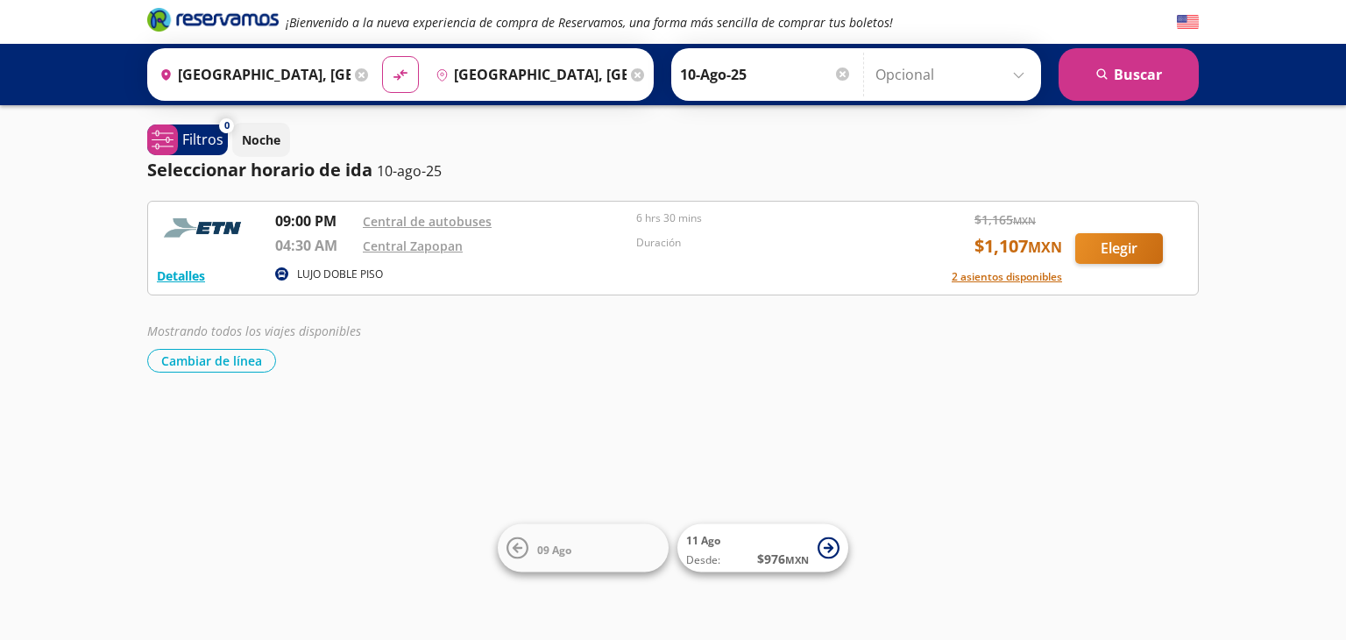
click at [1336, 50] on div "Origen heroicons:map-pin-20-solid [GEOGRAPHIC_DATA], [GEOGRAPHIC_DATA] Destino …" at bounding box center [673, 74] width 1346 height 61
click at [198, 139] on p "Filtros" at bounding box center [202, 139] width 41 height 21
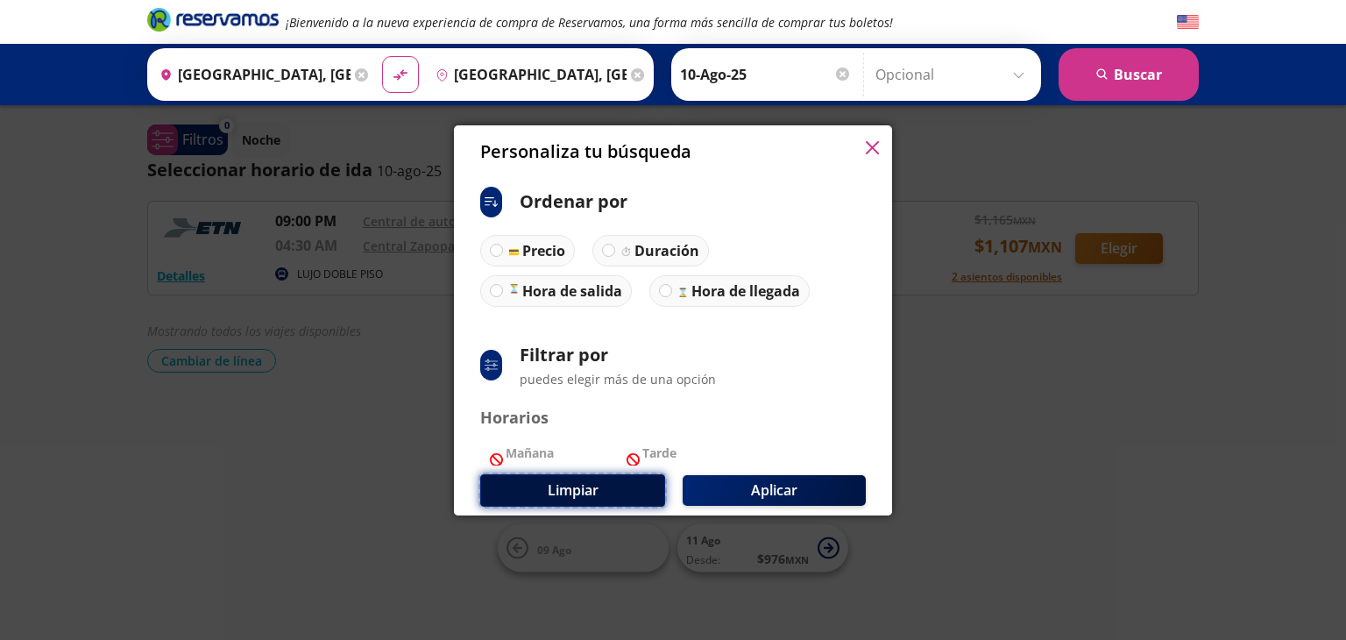
click at [555, 492] on button "Limpiar" at bounding box center [572, 490] width 185 height 32
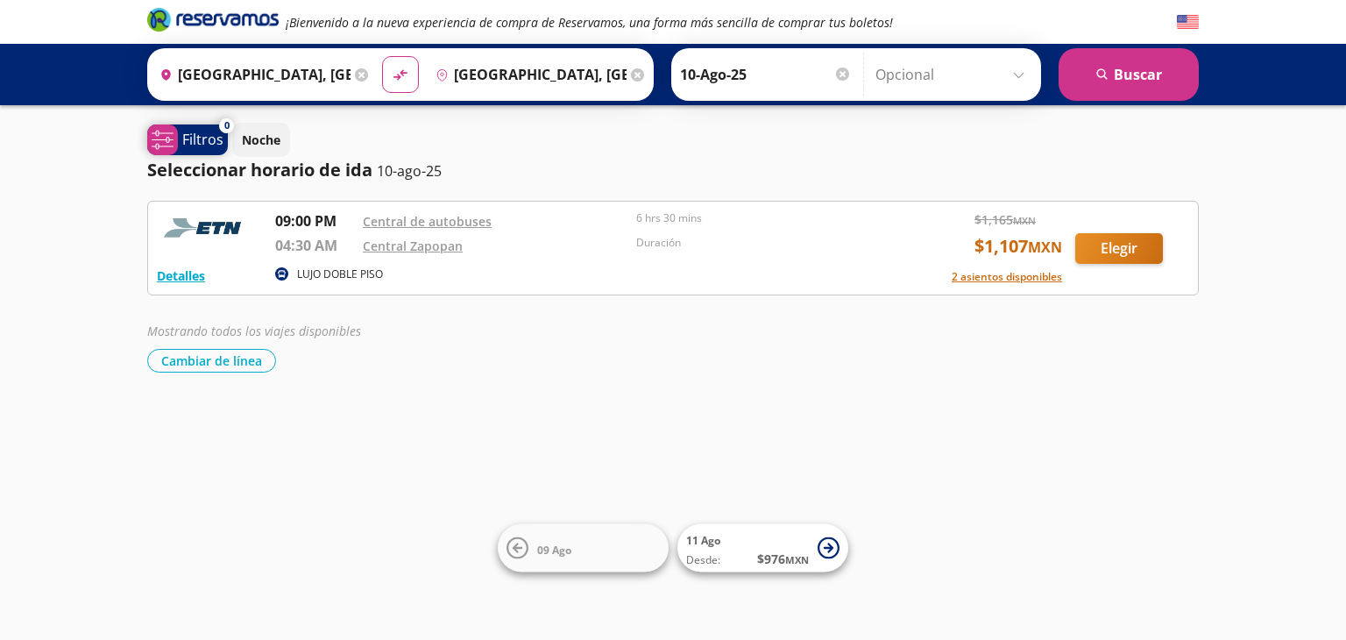
click at [200, 138] on p "Filtros" at bounding box center [202, 139] width 41 height 21
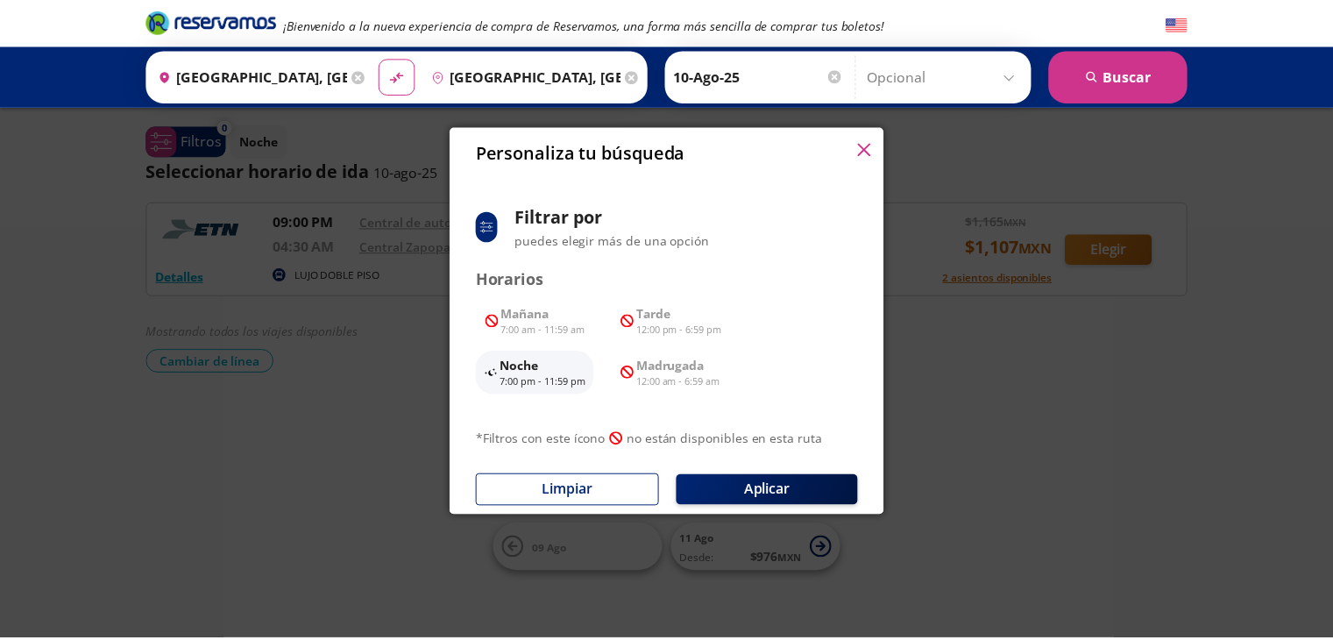
scroll to position [146, 0]
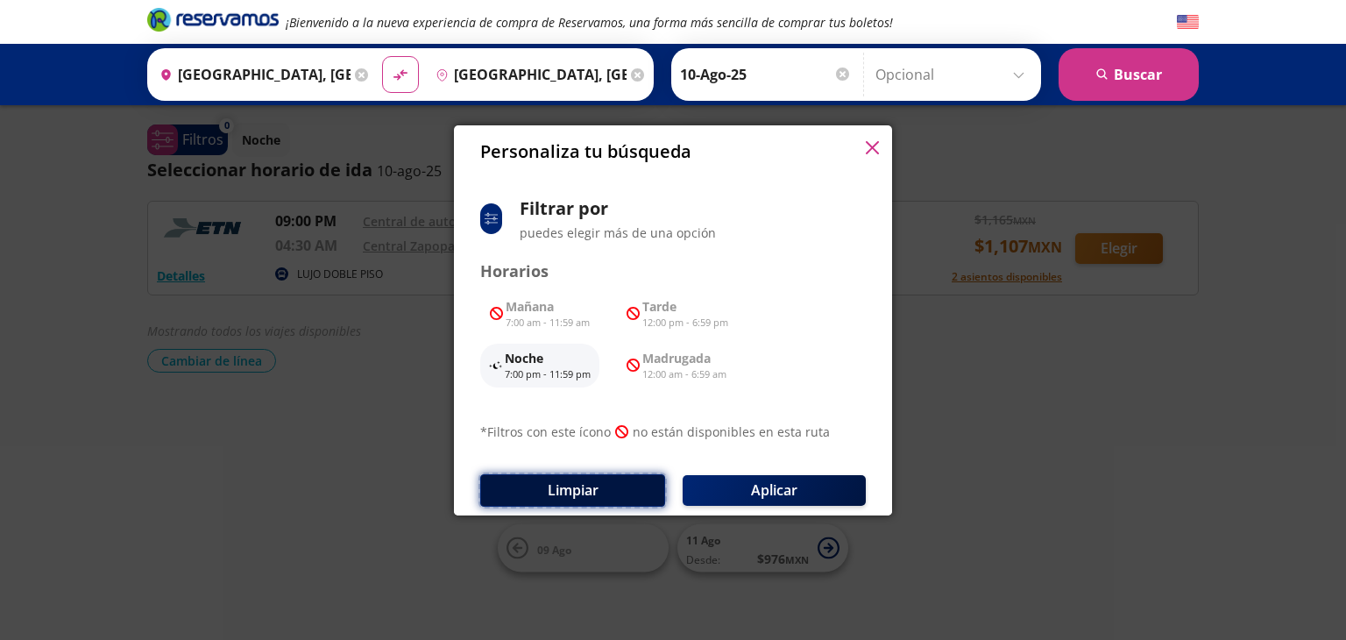
click at [528, 493] on button "Limpiar" at bounding box center [572, 490] width 185 height 32
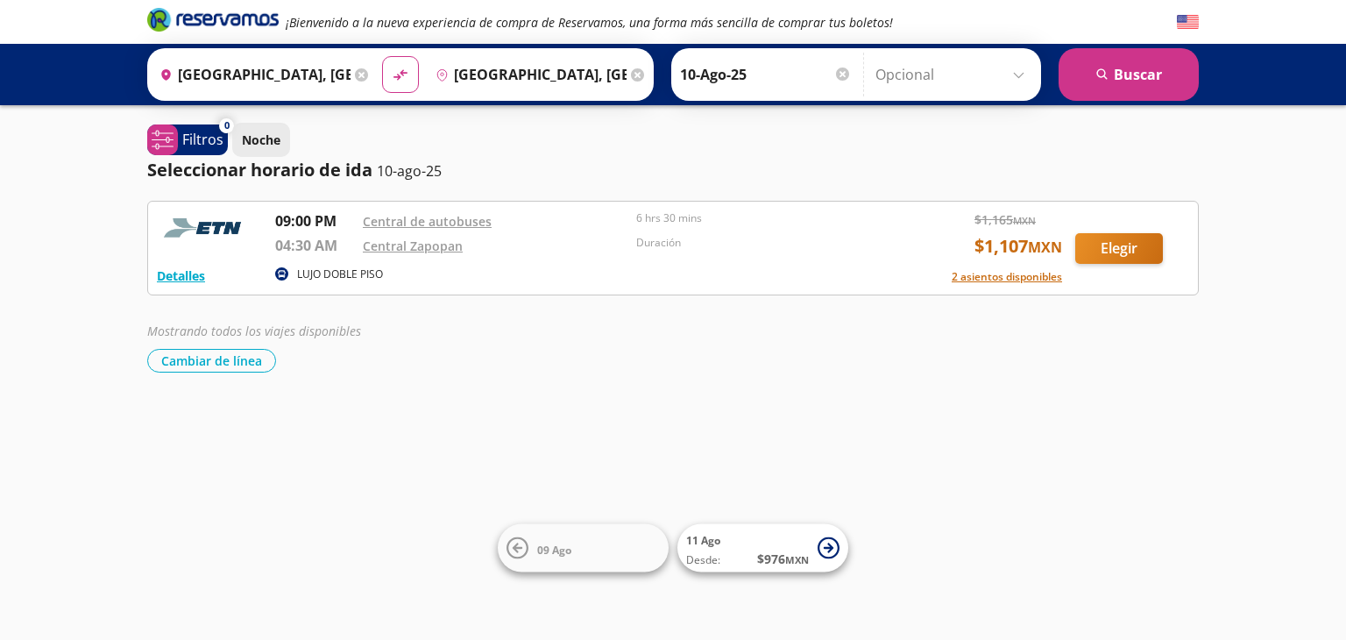
click at [266, 154] on button "Noche" at bounding box center [261, 140] width 58 height 34
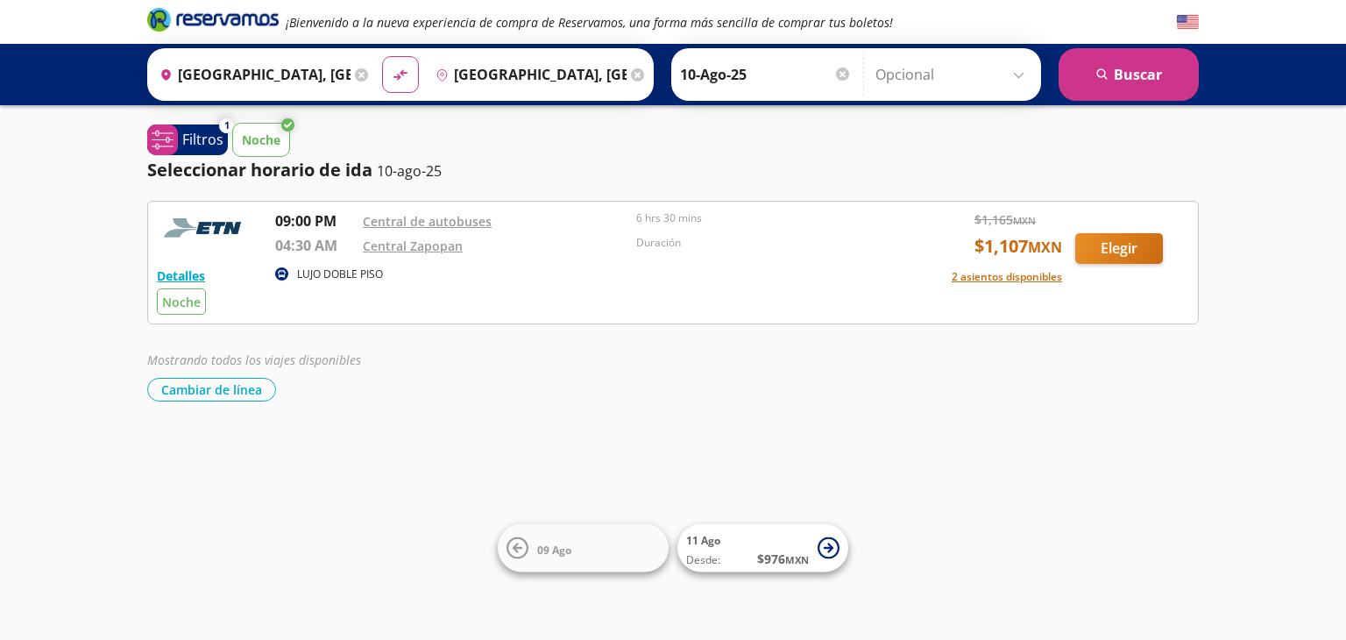
click at [266, 154] on button "Noche" at bounding box center [261, 140] width 58 height 34
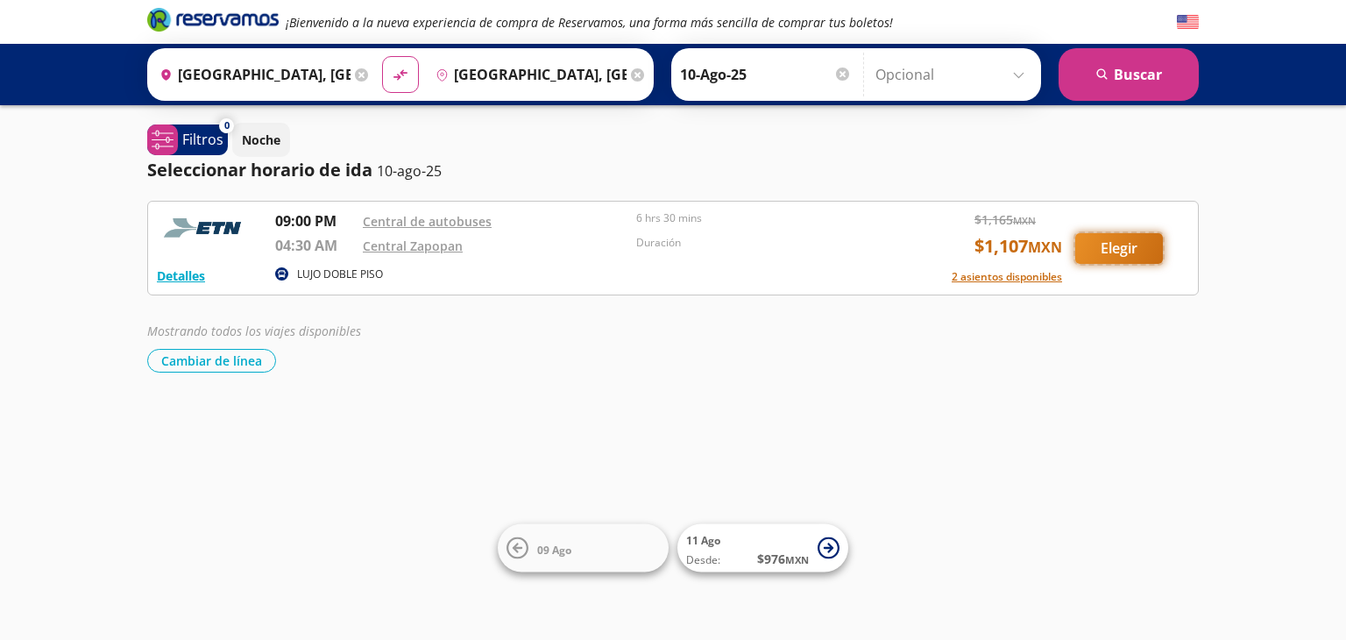
click at [1125, 247] on button "Elegir" at bounding box center [1119, 248] width 88 height 31
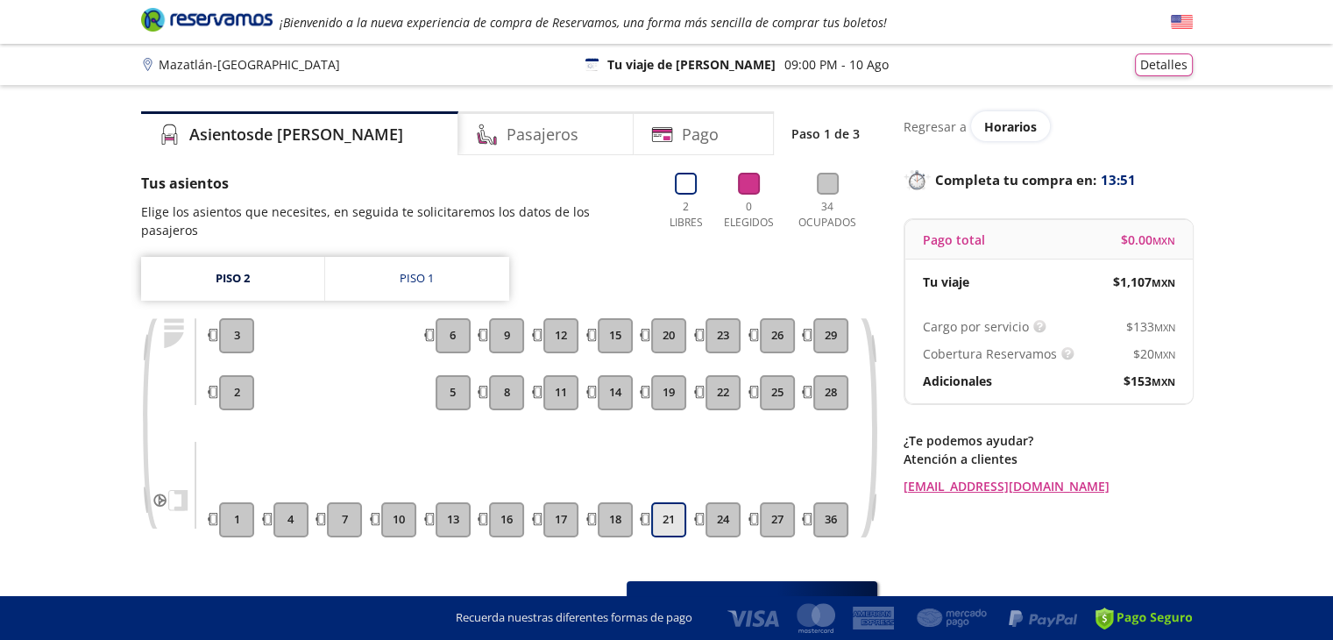
click at [667, 502] on button "21" at bounding box center [668, 519] width 35 height 35
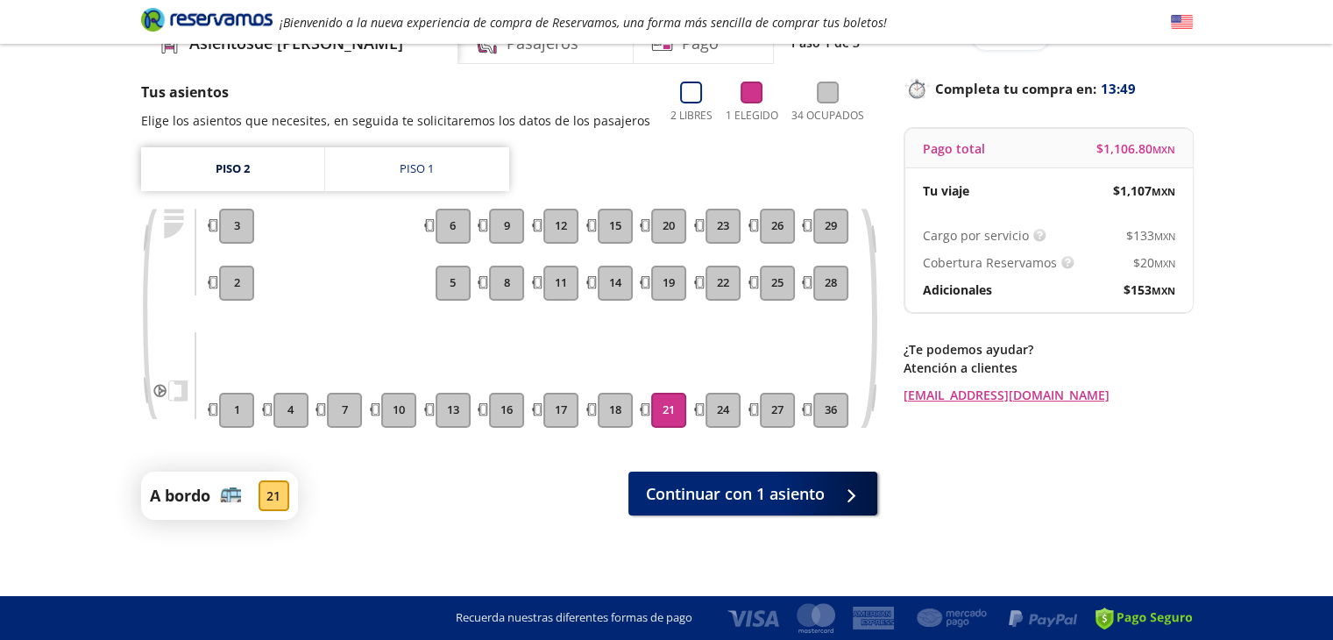
scroll to position [94, 0]
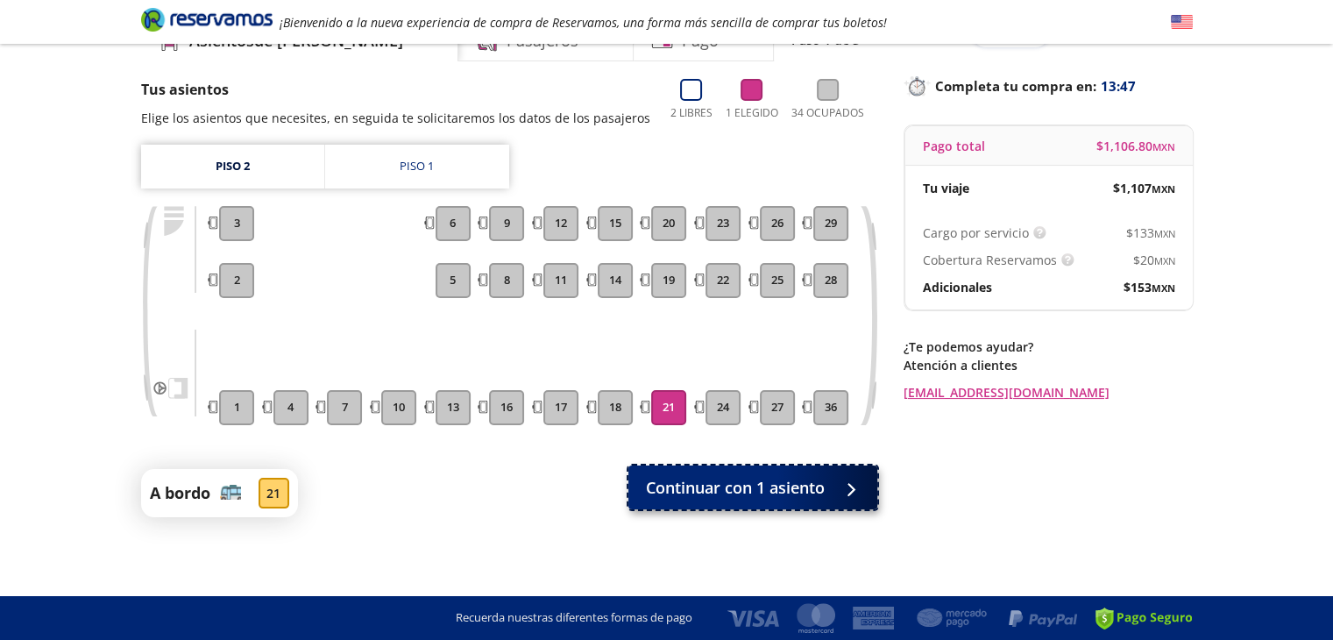
click at [771, 499] on span "Continuar con 1 asiento" at bounding box center [735, 488] width 179 height 24
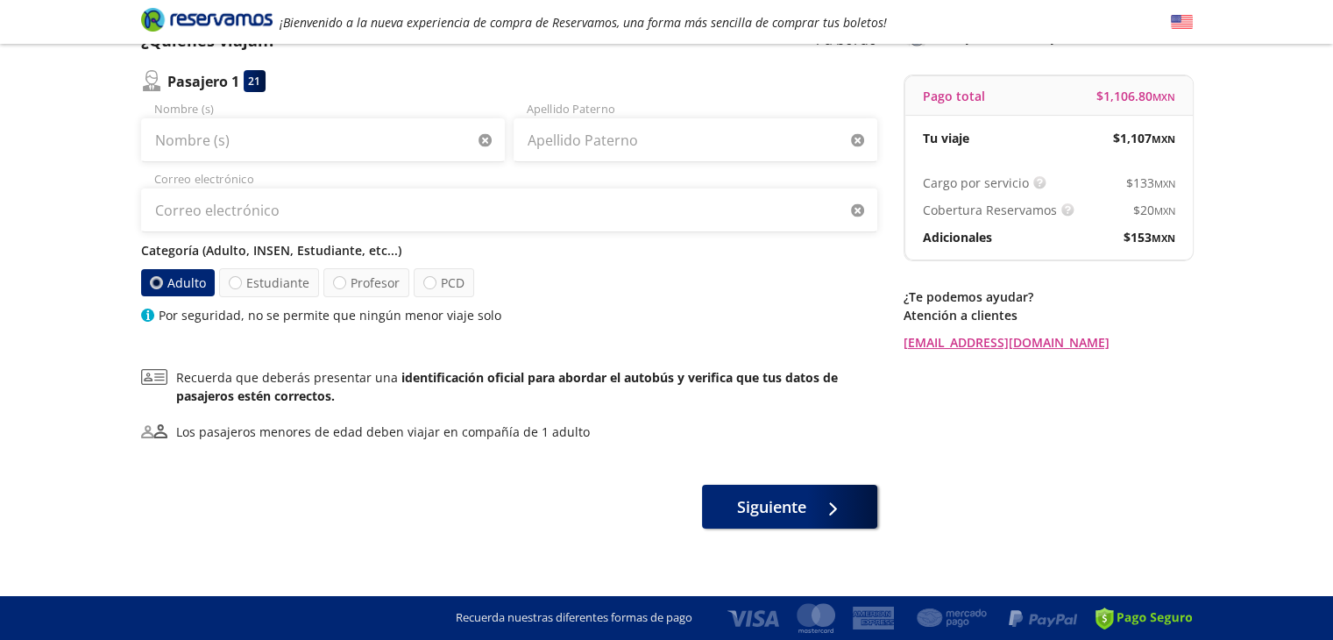
scroll to position [154, 0]
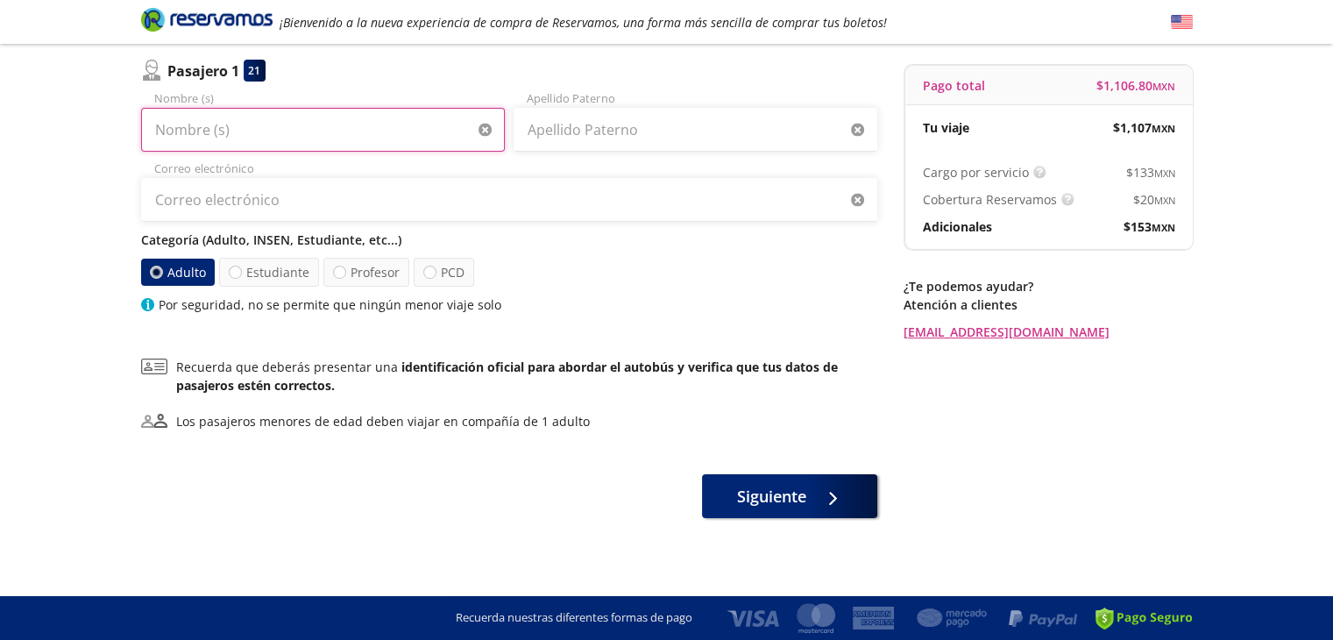
click at [382, 132] on input "Nombre (s)" at bounding box center [323, 130] width 364 height 44
type input "[PERSON_NAME]"
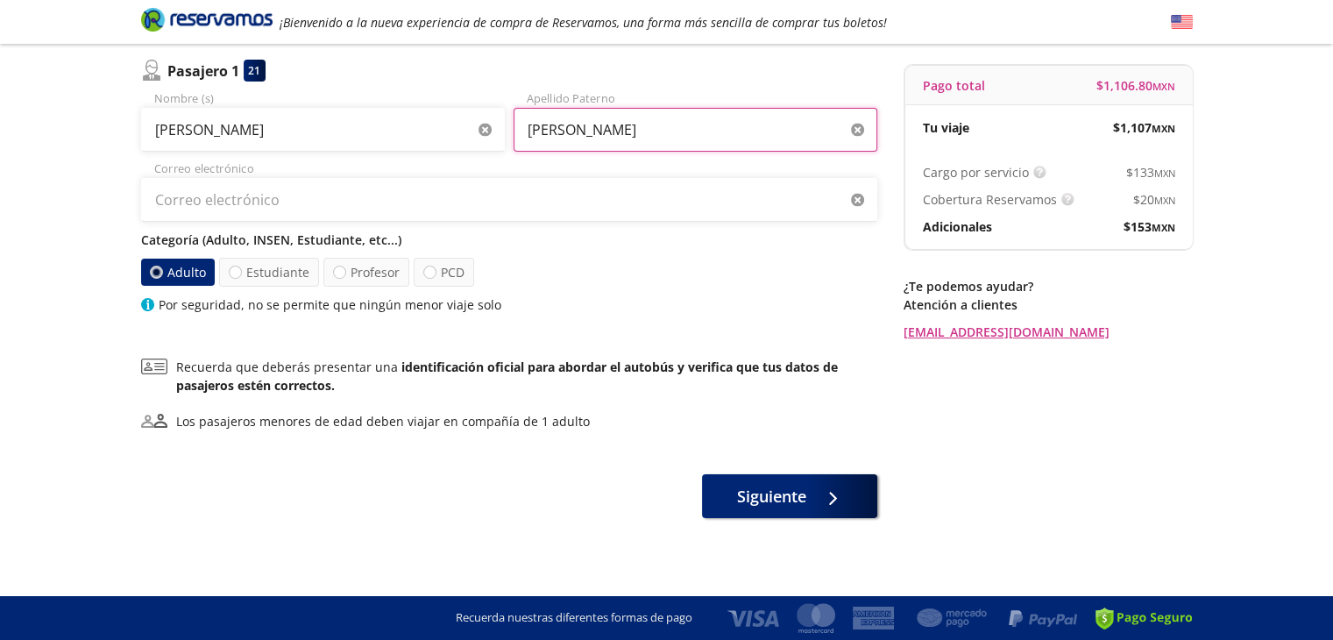
drag, startPoint x: 519, startPoint y: 131, endPoint x: 1025, endPoint y: 181, distance: 508.2
click at [1025, 181] on div "Asientos de [PERSON_NAME] Pago Paso 2 de 3 ¿Quiénes viajan? 1 a bordo Pasajero …" at bounding box center [666, 237] width 1069 height 561
type input "[PERSON_NAME]"
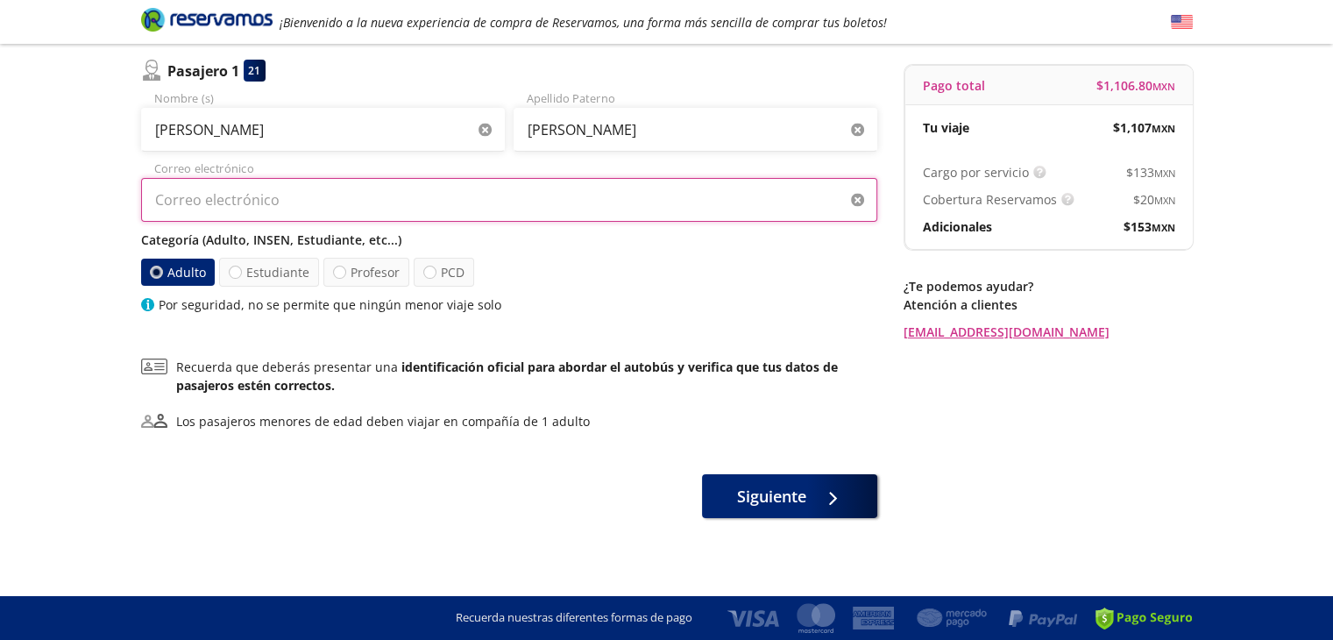
click at [372, 208] on input "Correo electrónico" at bounding box center [509, 200] width 736 height 44
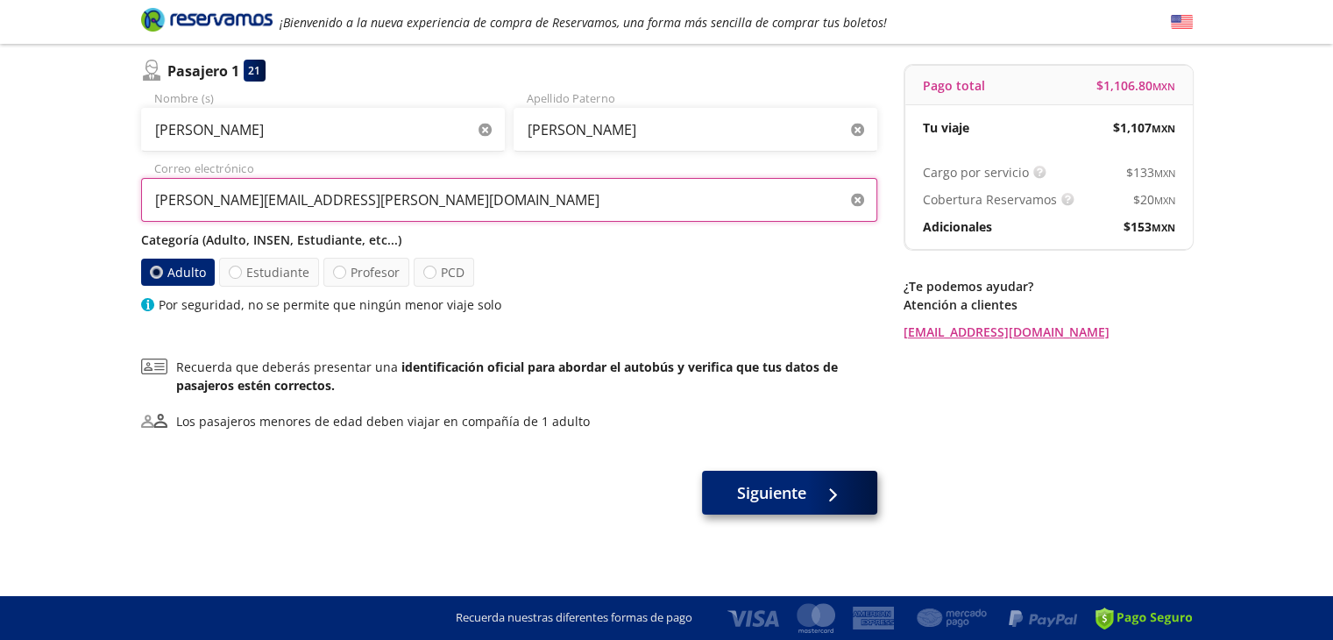
type input "[PERSON_NAME][EMAIL_ADDRESS][PERSON_NAME][DOMAIN_NAME]"
click at [825, 502] on div at bounding box center [828, 493] width 26 height 22
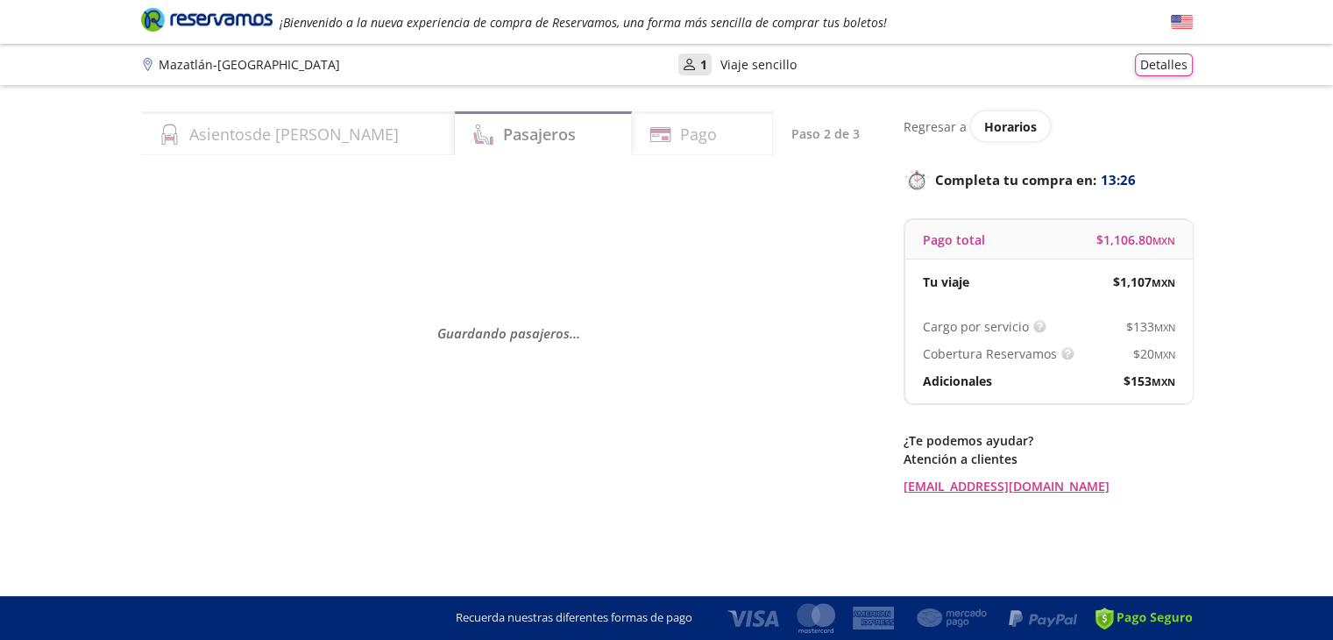
scroll to position [0, 0]
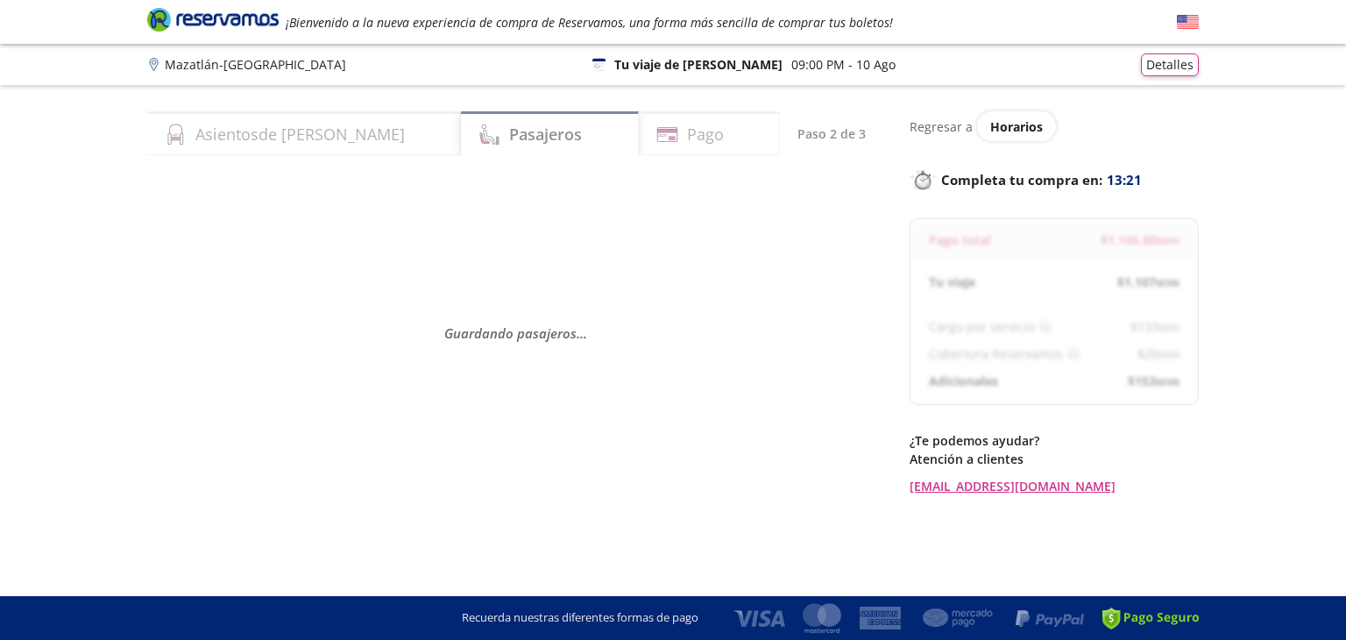
select select "MX"
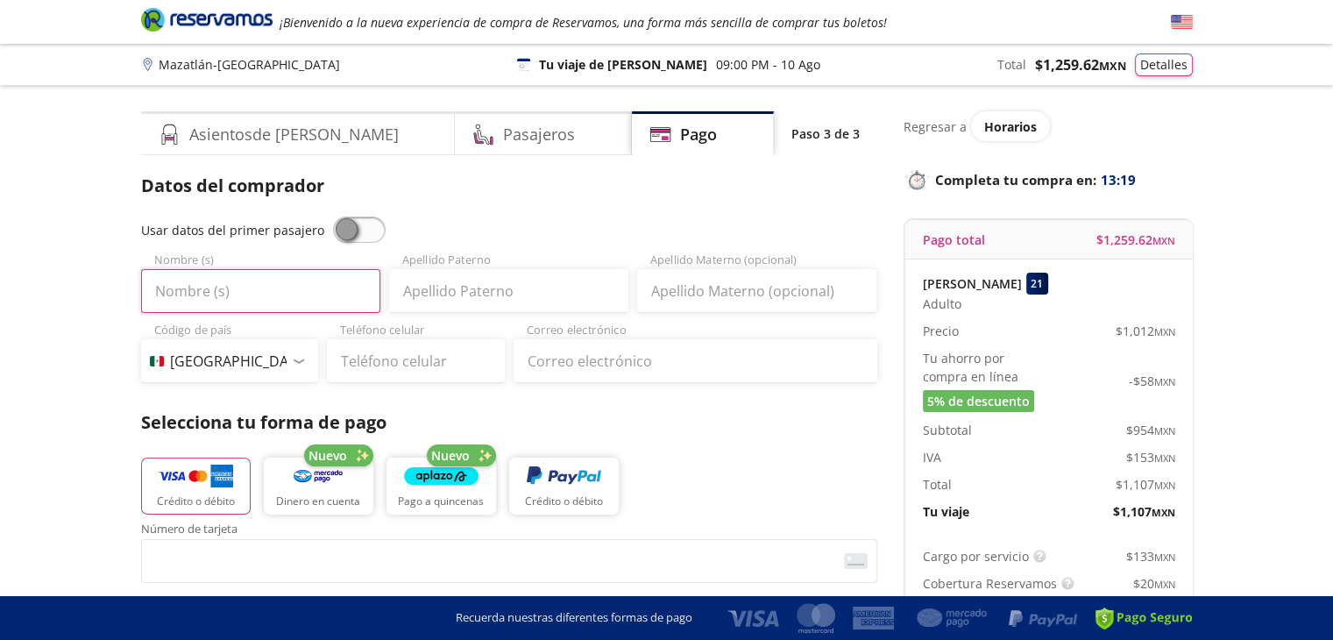
click at [327, 279] on input "Nombre (s)" at bounding box center [260, 291] width 239 height 44
type input "[PERSON_NAME]"
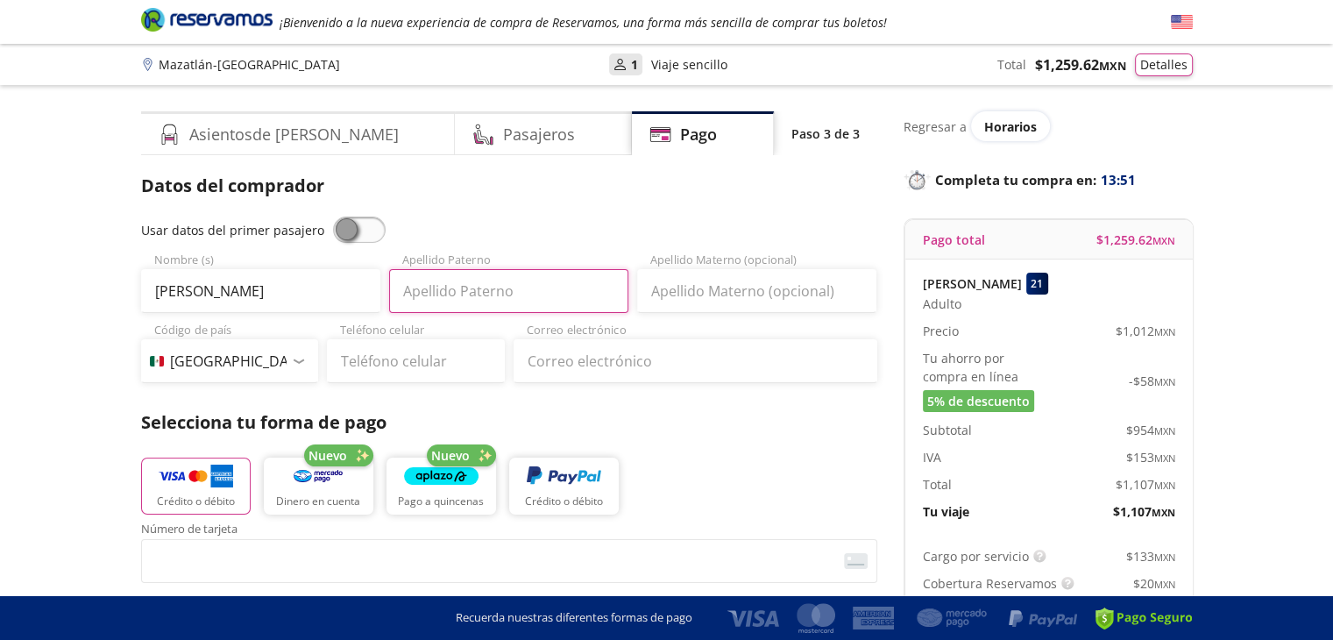
click at [472, 294] on input "Apellido Paterno" at bounding box center [508, 291] width 239 height 44
type input "[PERSON_NAME]"
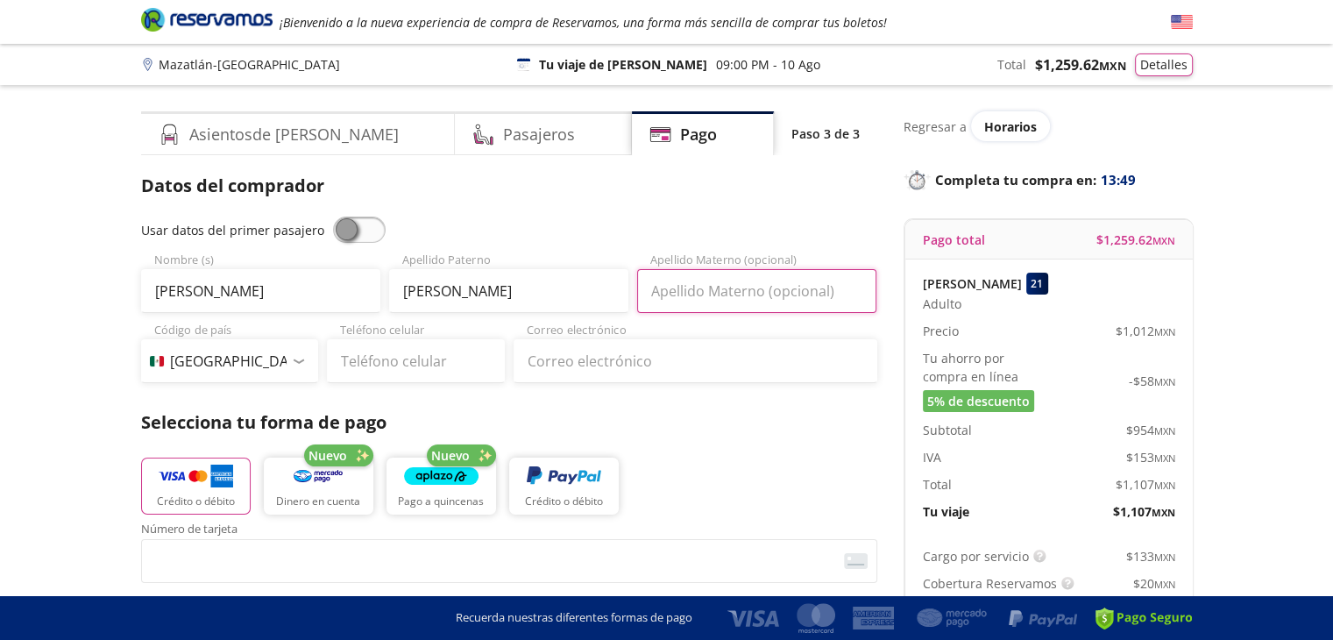
click at [727, 296] on input "Apellido Materno (opcional)" at bounding box center [756, 291] width 239 height 44
type input "[PERSON_NAME]"
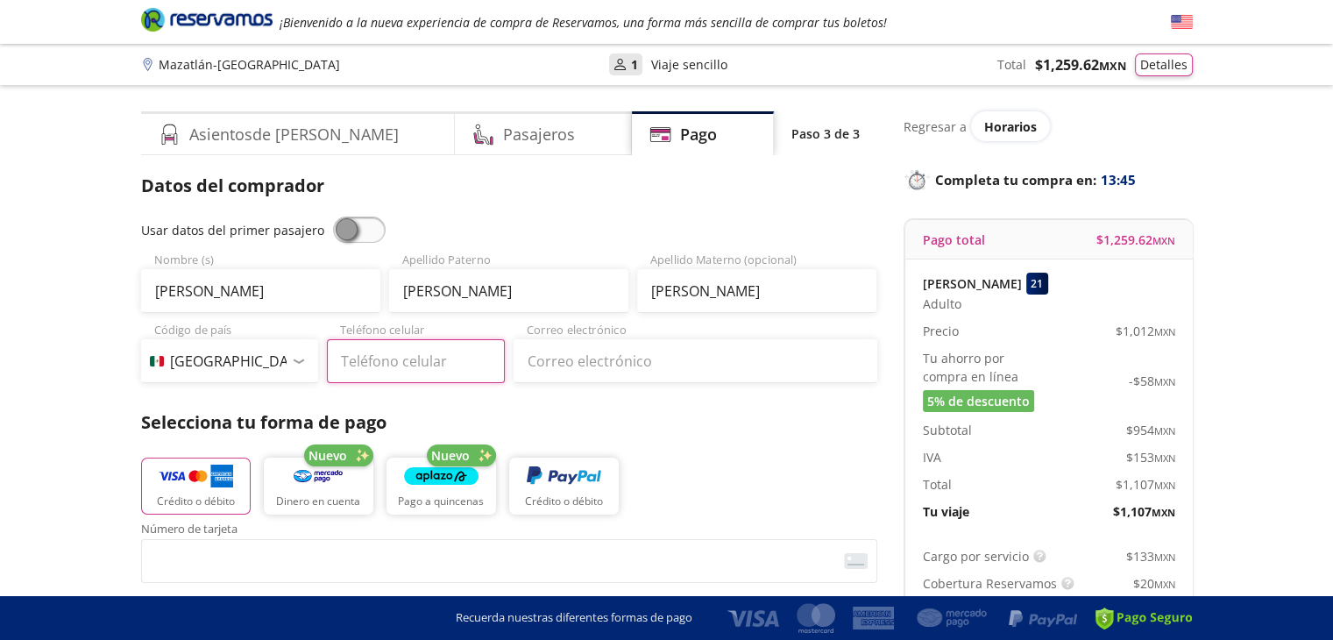
click at [445, 360] on input "Teléfono celular" at bounding box center [416, 361] width 178 height 44
type input "669 124 5401"
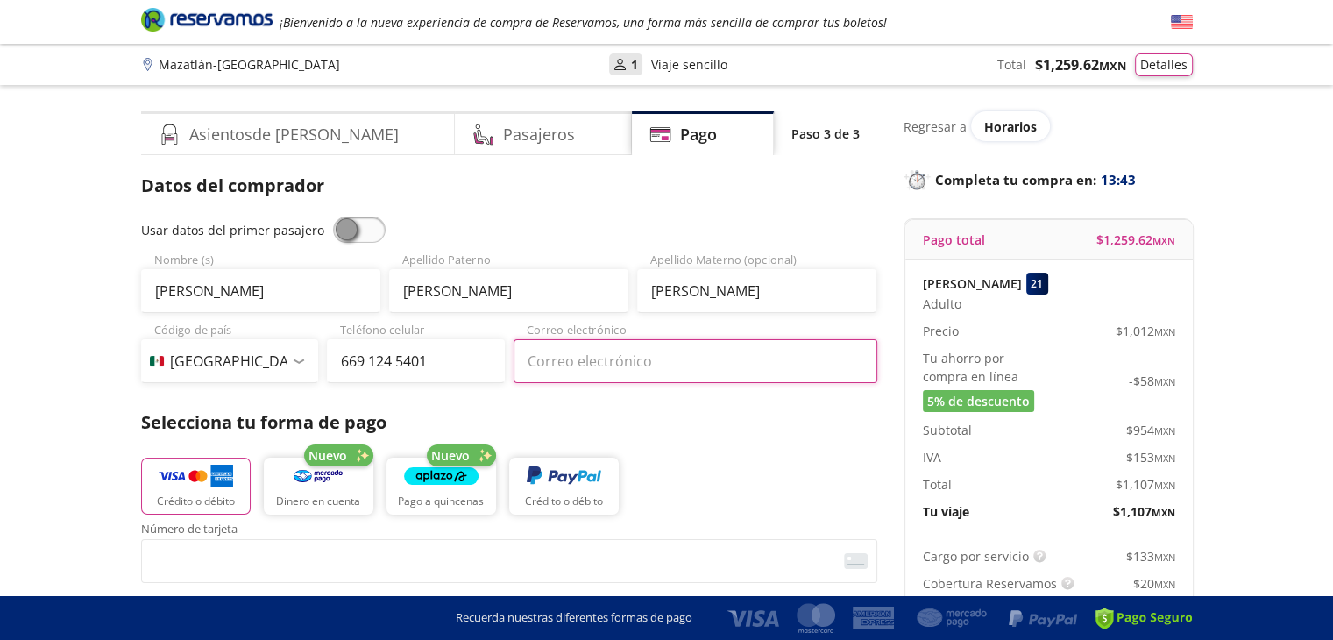
click at [574, 367] on input "Correo electrónico" at bounding box center [696, 361] width 364 height 44
type input "[PERSON_NAME][EMAIL_ADDRESS][PERSON_NAME][DOMAIN_NAME]"
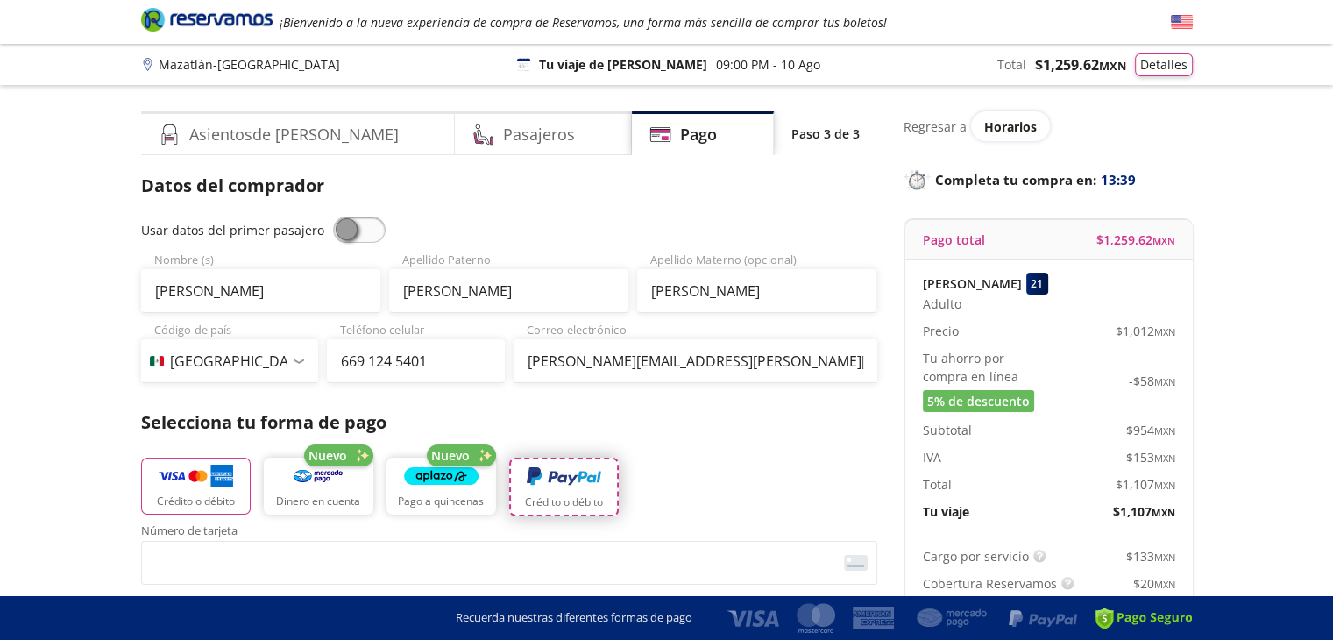
click at [610, 482] on button "Crédito o débito" at bounding box center [564, 486] width 110 height 59
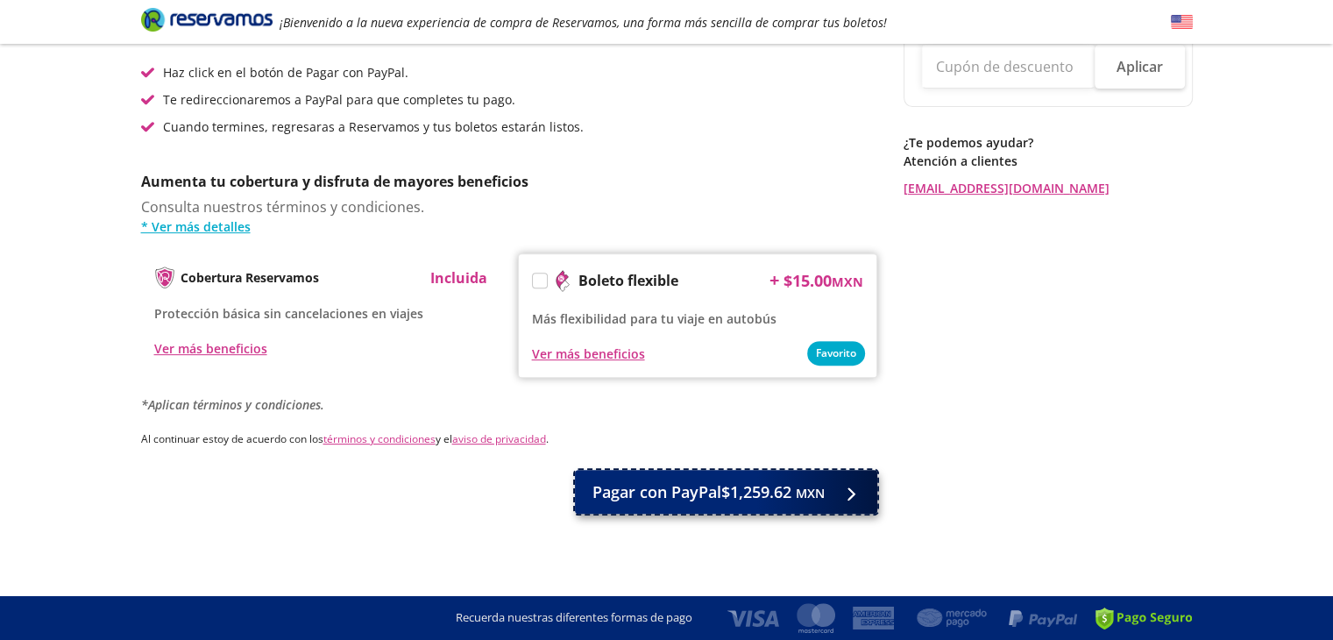
scroll to position [624, 0]
click at [653, 485] on span "Pagar con PayPal $1,259.62 MXN" at bounding box center [708, 492] width 232 height 24
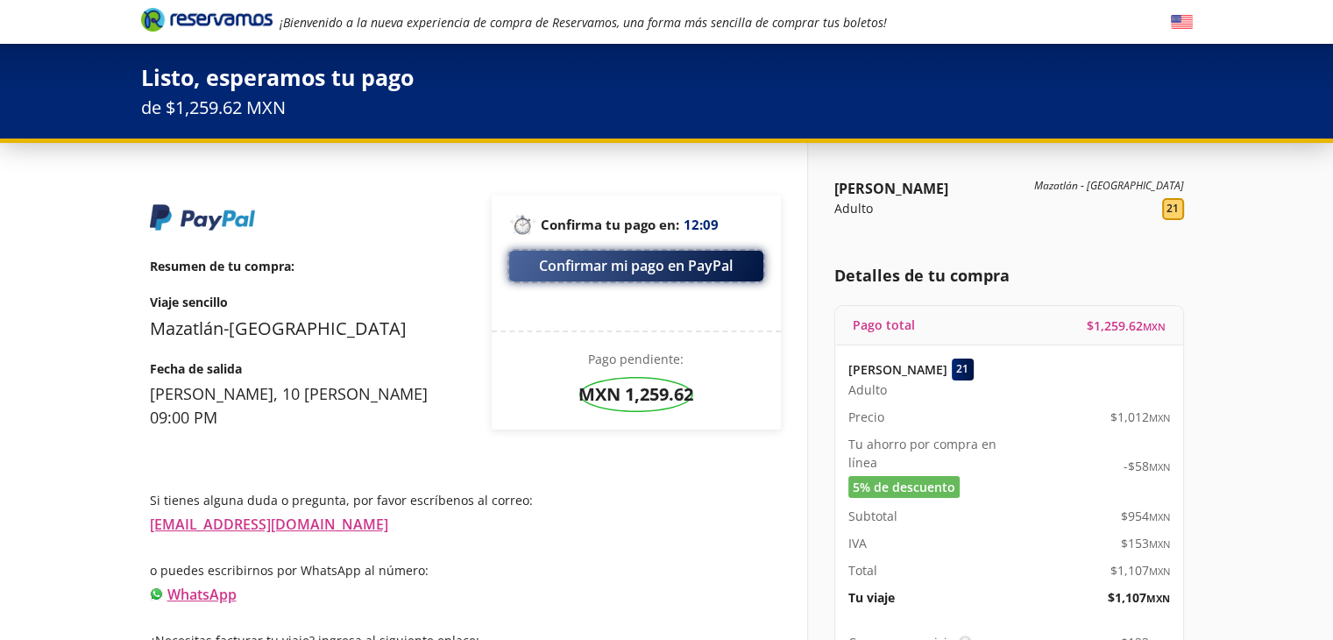
click at [617, 261] on button "Confirmar mi pago en PayPal" at bounding box center [636, 266] width 254 height 31
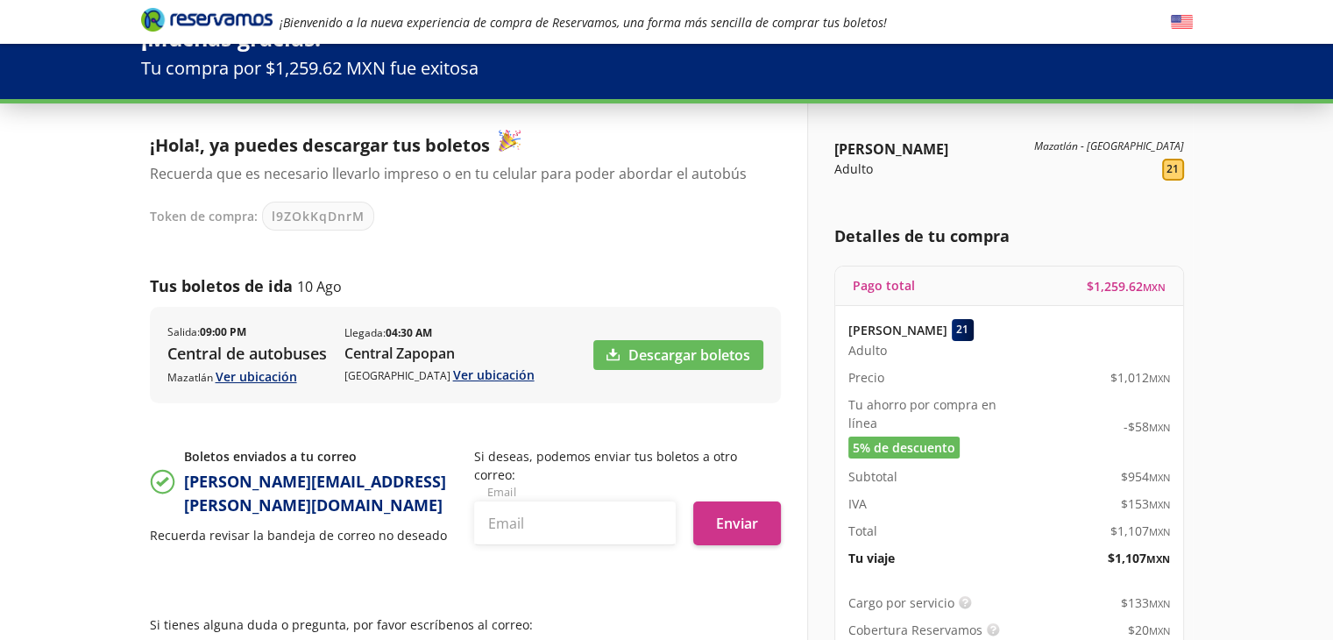
scroll to position [4, 0]
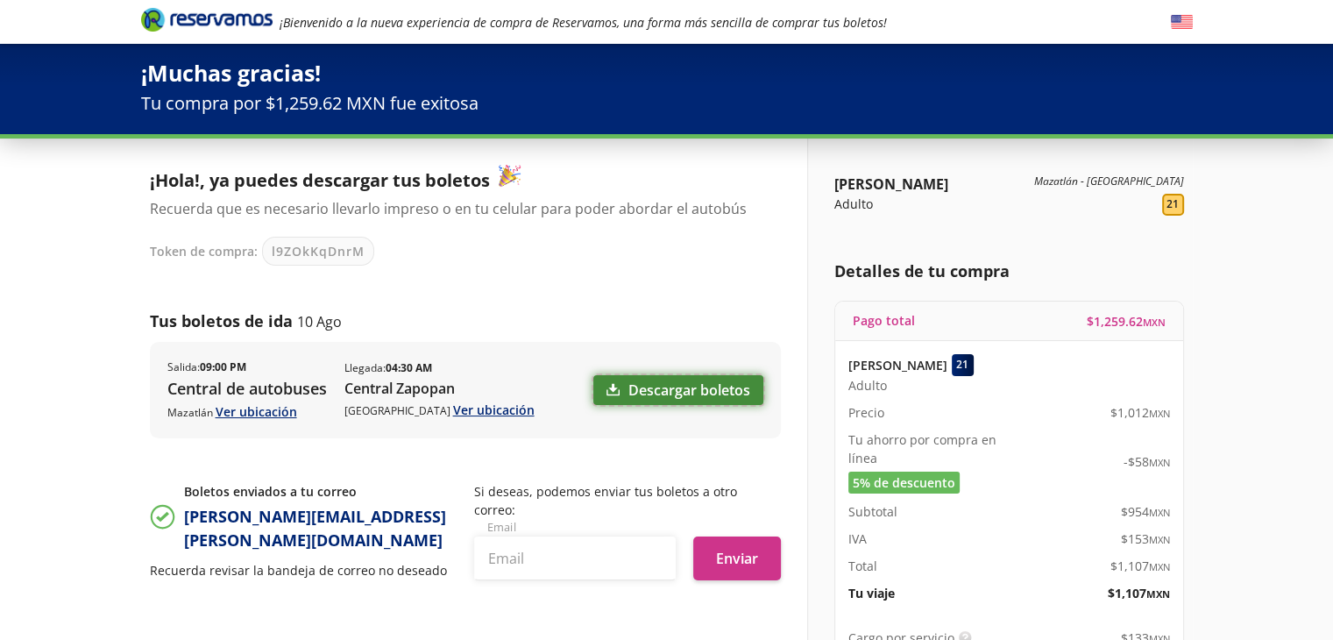
click at [666, 378] on link "Descargar boletos" at bounding box center [678, 390] width 170 height 30
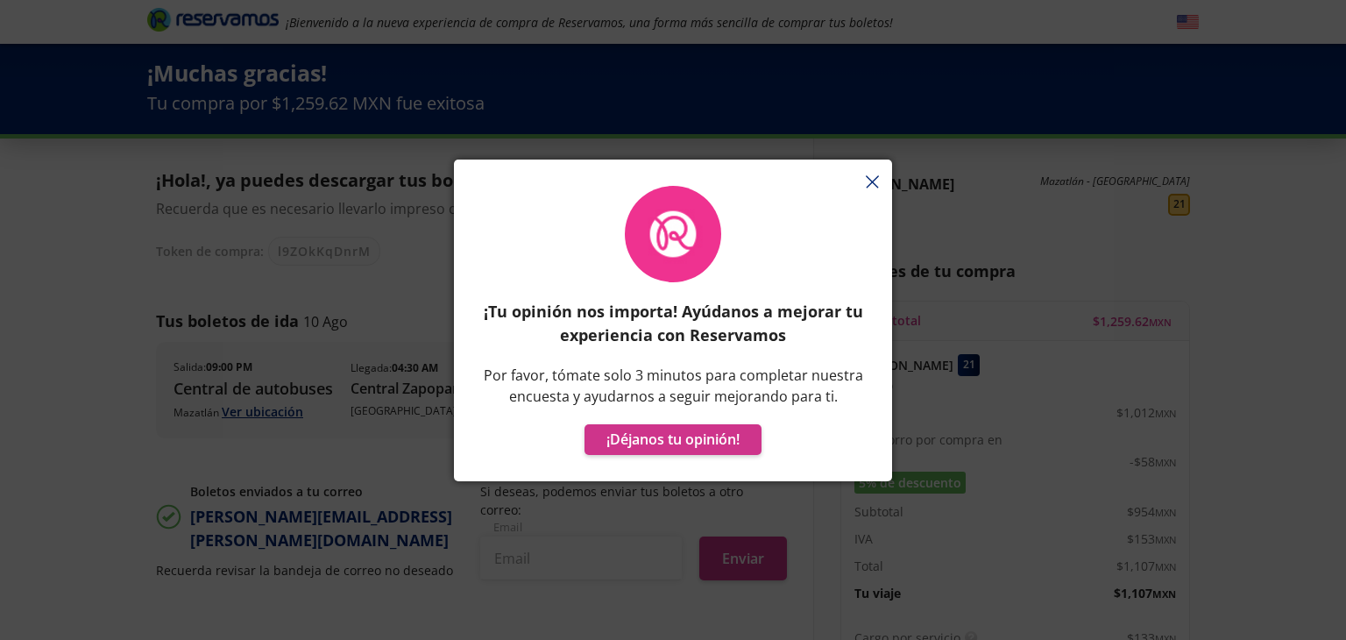
click at [873, 182] on div "¡Tu opinión nos importa! Ayúdanos a mejorar tu experiencia con Reservamos Por f…" at bounding box center [673, 329] width 438 height 304
click at [864, 182] on div "¡Tu opinión nos importa! Ayúdanos a mejorar tu experiencia con Reservamos Por f…" at bounding box center [673, 329] width 438 height 304
click at [642, 453] on button "¡Déjanos tu opinión!" at bounding box center [673, 439] width 177 height 31
